Goal: Information Seeking & Learning: Learn about a topic

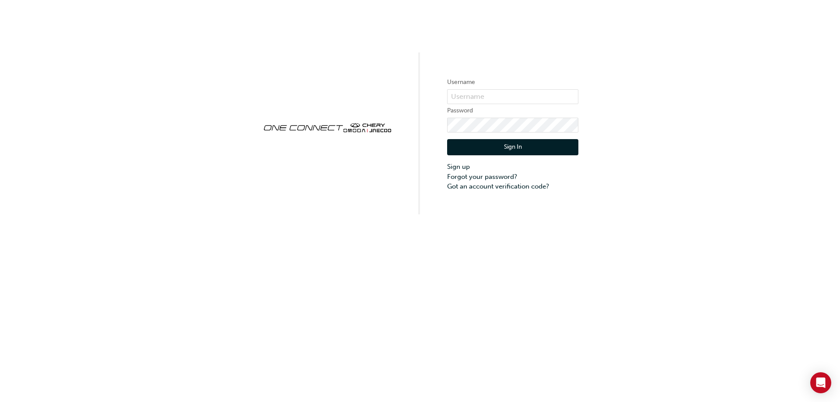
click at [480, 154] on button "Sign In" at bounding box center [512, 147] width 131 height 17
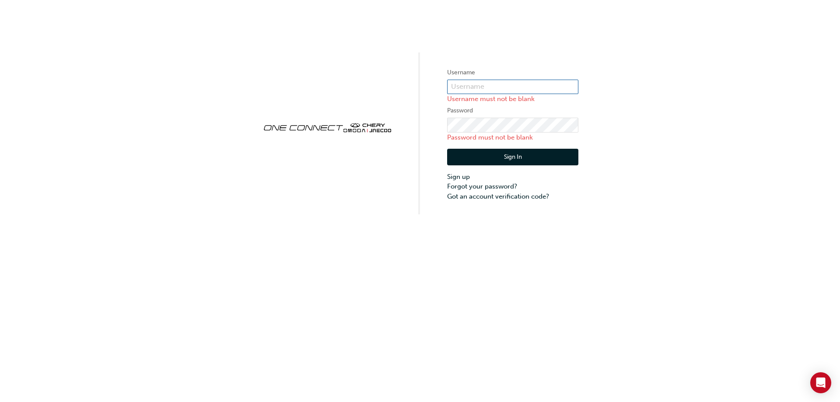
click at [475, 92] on input "text" at bounding box center [512, 87] width 131 height 15
type input "CHAU1416"
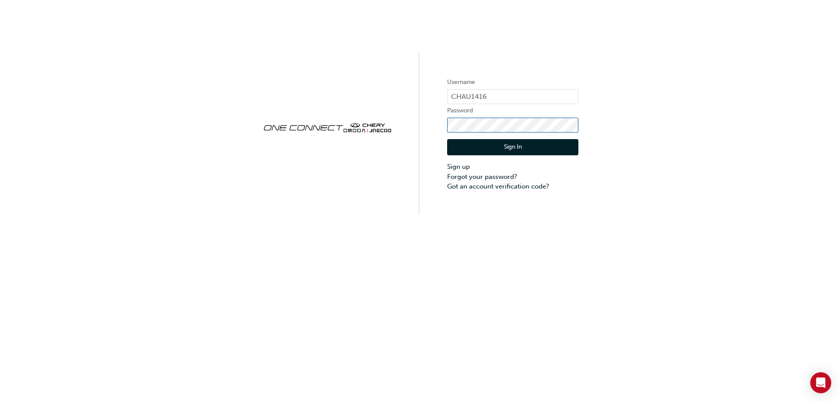
click button "Sign In" at bounding box center [512, 147] width 131 height 17
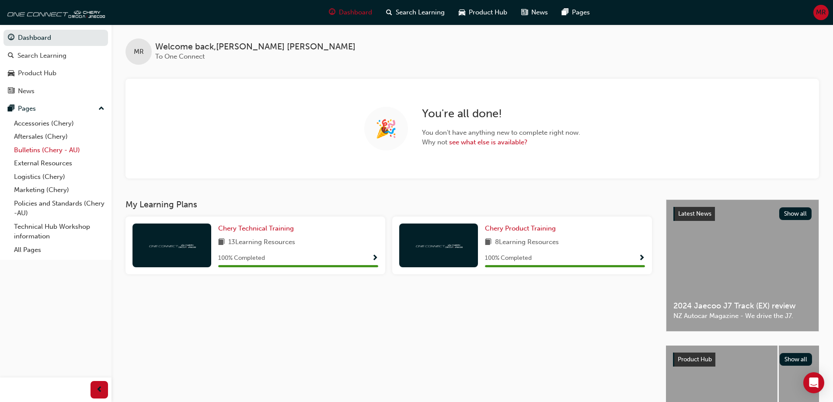
click at [35, 151] on link "Bulletins (Chery - AU)" at bounding box center [59, 150] width 98 height 14
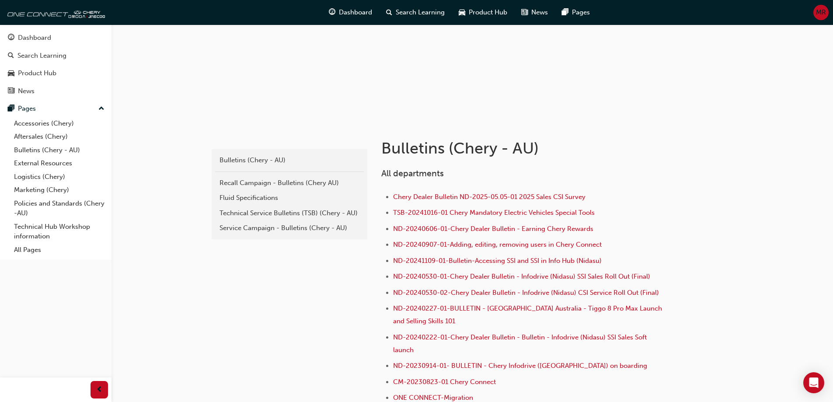
scroll to position [87, 0]
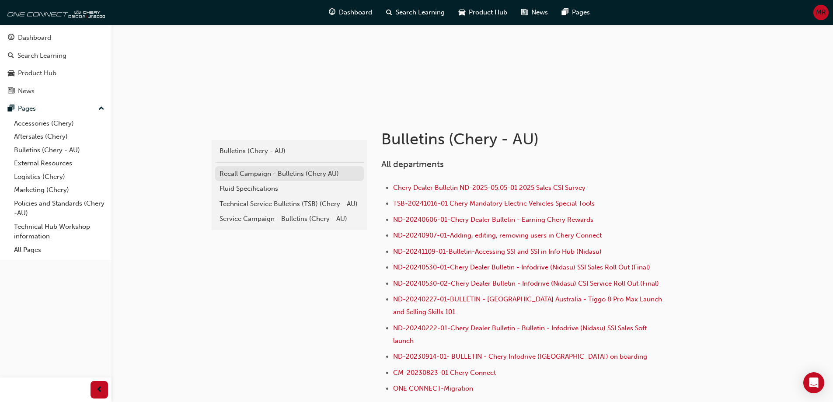
click at [251, 178] on div "Recall Campaign - Bulletins (Chery AU)" at bounding box center [290, 174] width 140 height 10
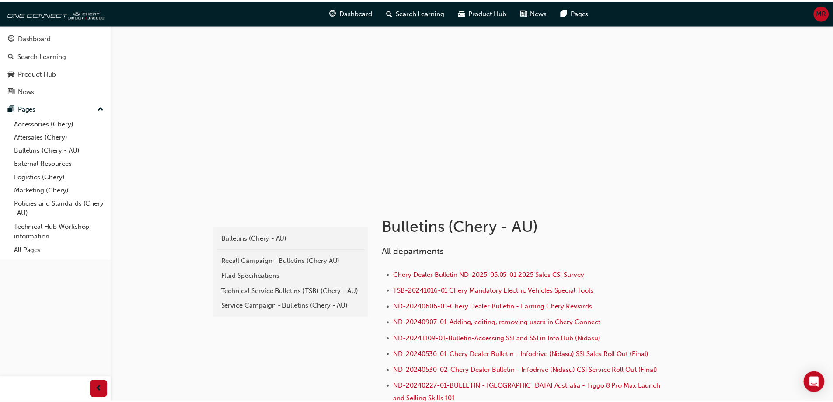
scroll to position [87, 0]
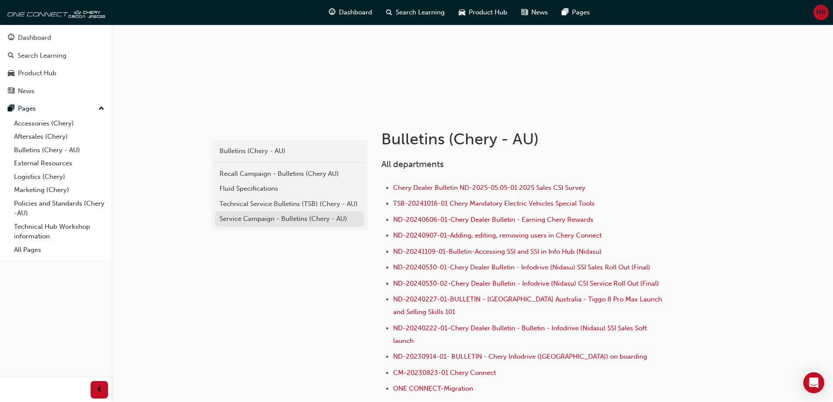
click at [268, 216] on div "Service Campaign - Bulletins (Chery - AU)" at bounding box center [290, 219] width 140 height 10
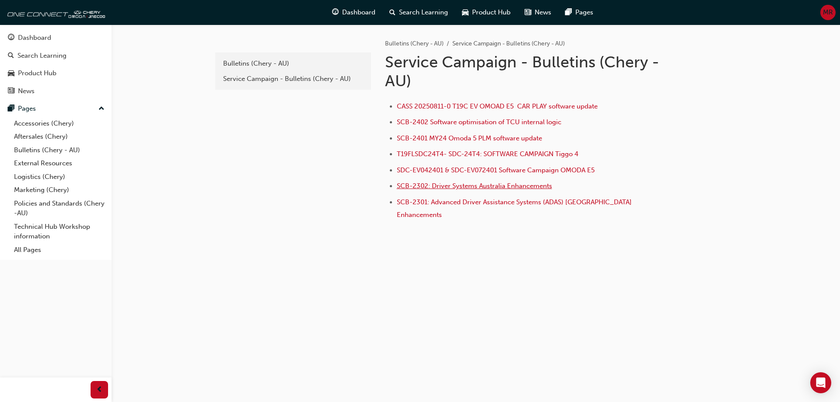
click at [429, 187] on span "SCB-2302: Driver Systems Australia Enhancements" at bounding box center [474, 186] width 155 height 8
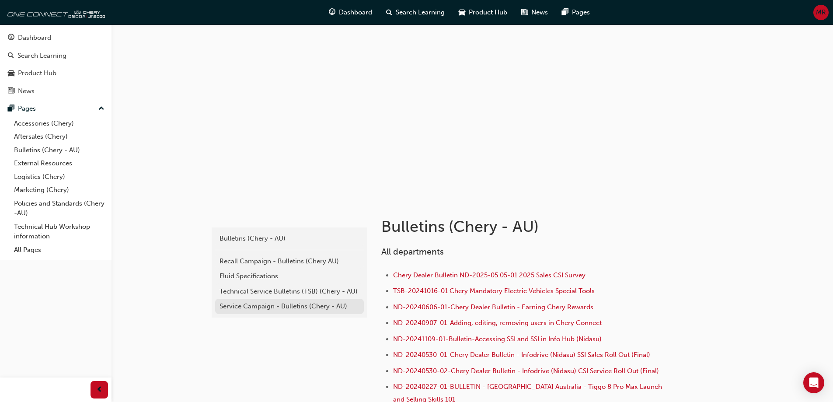
click at [245, 308] on div "Service Campaign - Bulletins (Chery - AU)" at bounding box center [290, 306] width 140 height 10
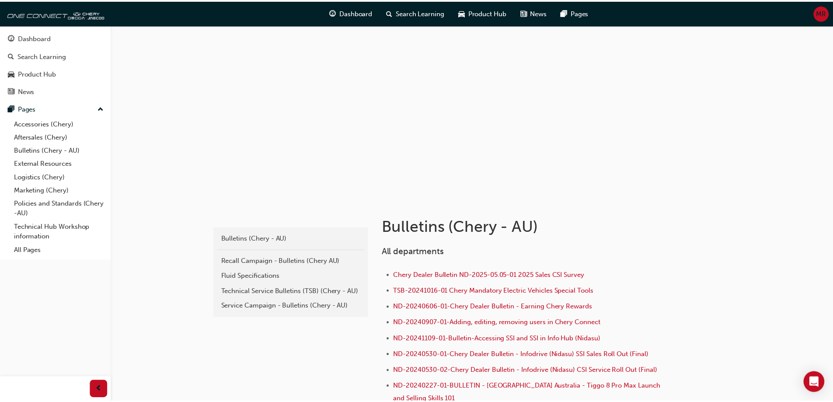
scroll to position [87, 0]
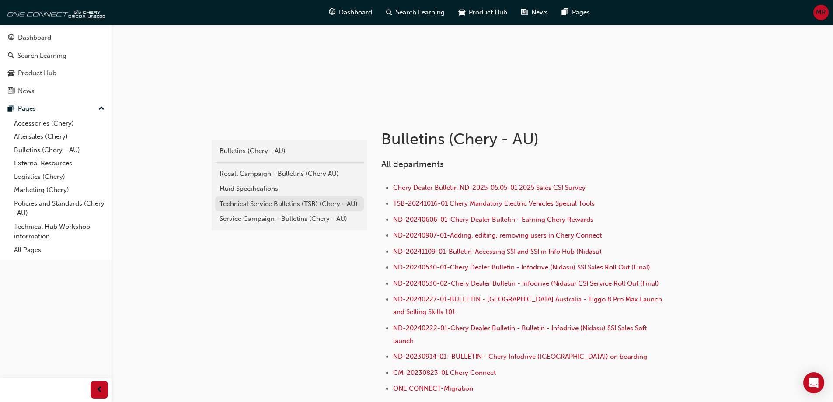
click at [253, 204] on div "Technical Service Bulletins (TSB) (Chery - AU)" at bounding box center [290, 204] width 140 height 10
